Goal: Transaction & Acquisition: Purchase product/service

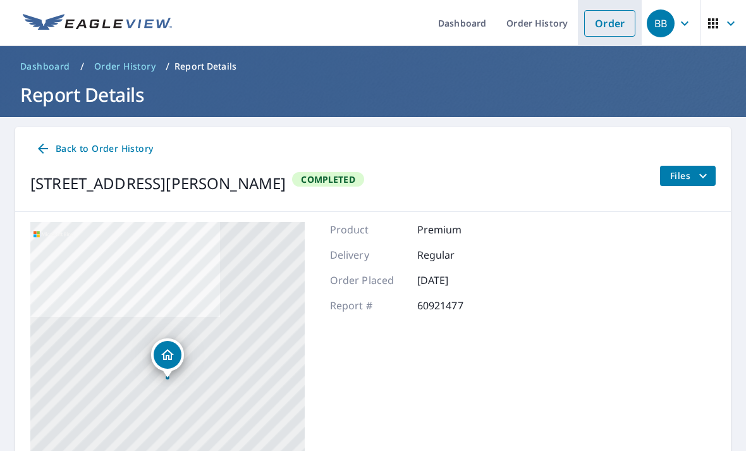
click at [609, 25] on link "Order" at bounding box center [609, 23] width 51 height 27
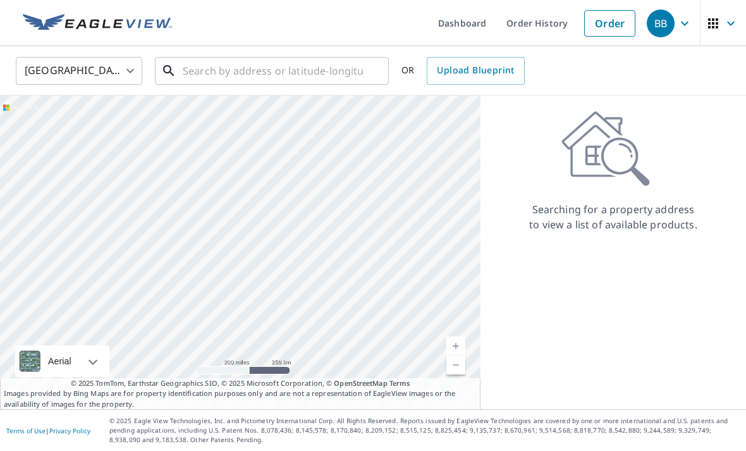
click at [294, 56] on input "text" at bounding box center [273, 70] width 180 height 35
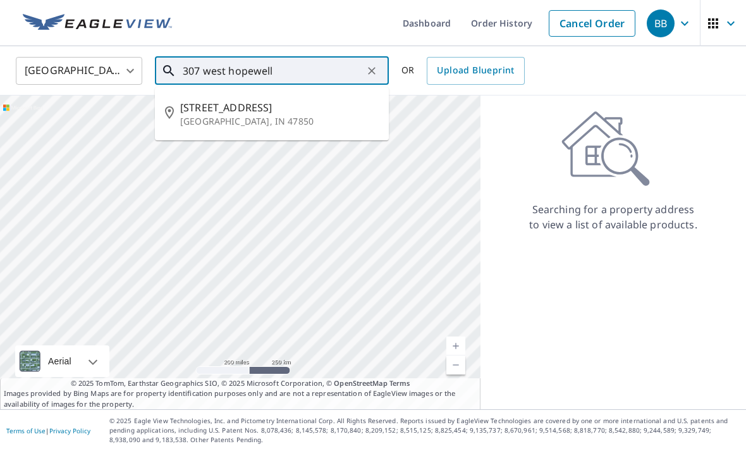
click at [214, 115] on p "[GEOGRAPHIC_DATA], IN 47850" at bounding box center [279, 121] width 199 height 13
type input "[STREET_ADDRESS]"
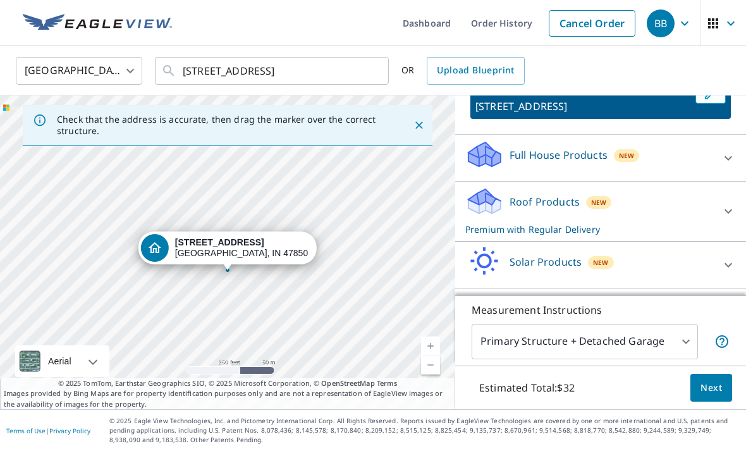
scroll to position [91, 0]
click at [725, 152] on icon at bounding box center [728, 158] width 15 height 15
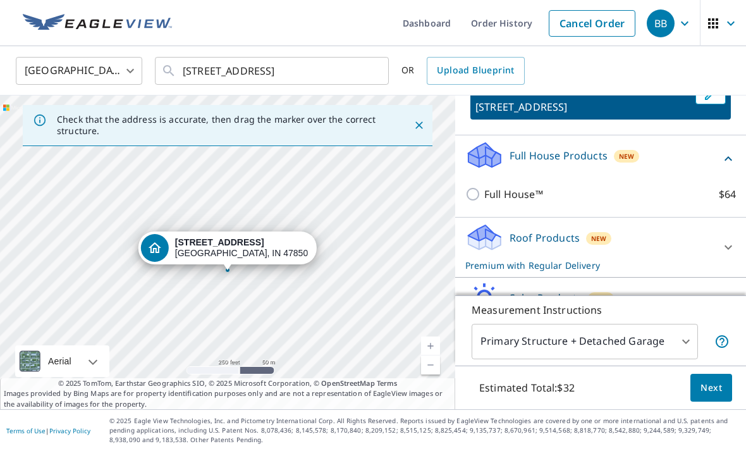
click at [605, 195] on label "Full House™ $64" at bounding box center [610, 193] width 252 height 15
click at [484, 195] on input "Full House™ $64" at bounding box center [474, 193] width 19 height 15
checkbox input "true"
checkbox input "false"
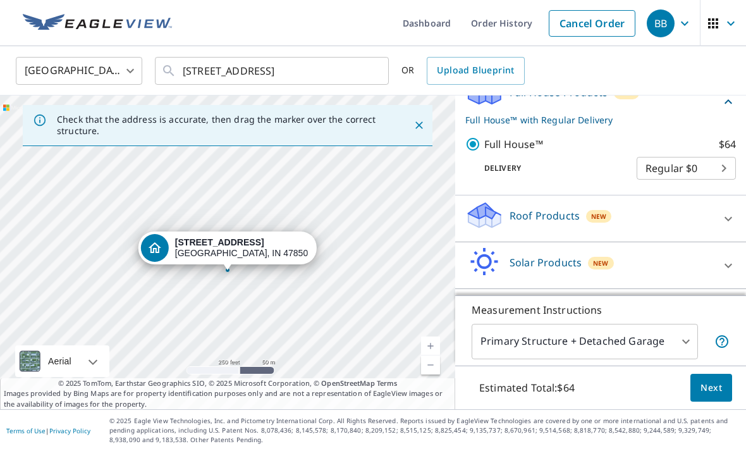
scroll to position [40, 0]
click at [714, 384] on span "Next" at bounding box center [710, 388] width 21 height 16
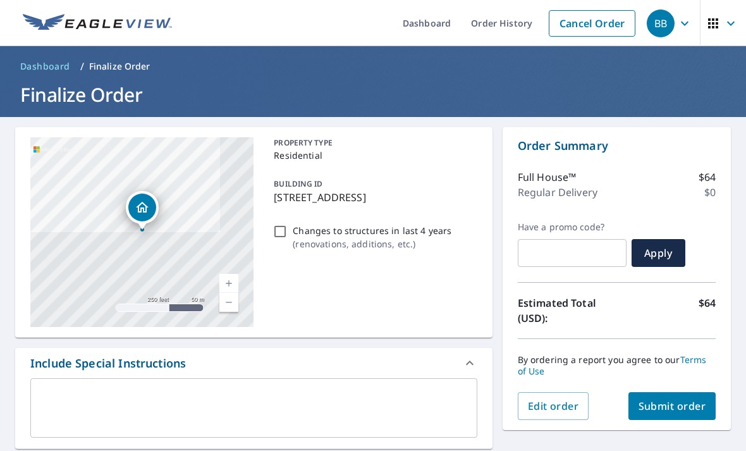
click at [689, 399] on span "Submit order" at bounding box center [672, 406] width 68 height 14
checkbox input "true"
